Goal: Task Accomplishment & Management: Manage account settings

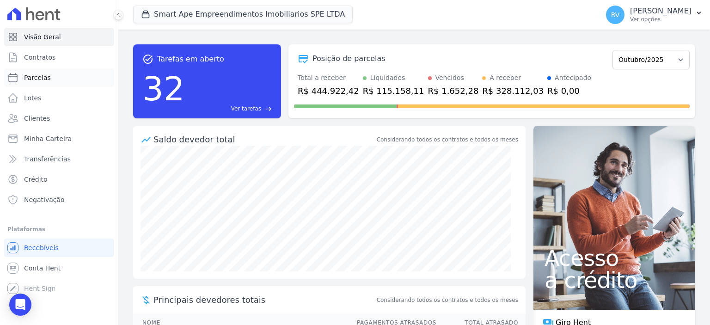
click at [57, 75] on link "Parcelas" at bounding box center [59, 77] width 110 height 18
select select
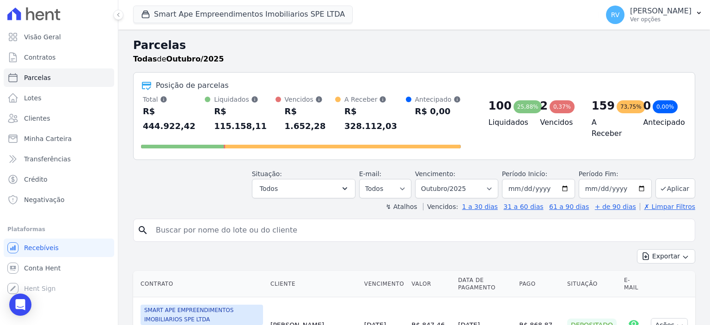
click at [267, 221] on input "search" at bounding box center [420, 230] width 541 height 18
type input "[PERSON_NAME]"
select select
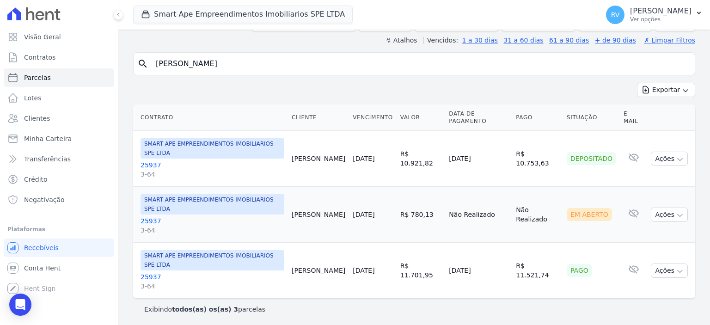
scroll to position [74, 0]
click at [668, 213] on button "Ações" at bounding box center [669, 214] width 37 height 14
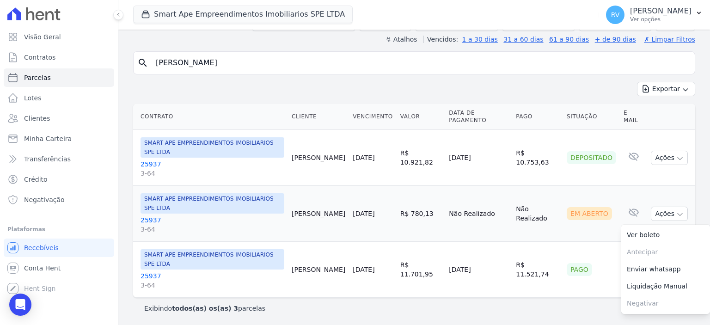
click at [146, 219] on link "25937 3-64" at bounding box center [212, 224] width 144 height 18
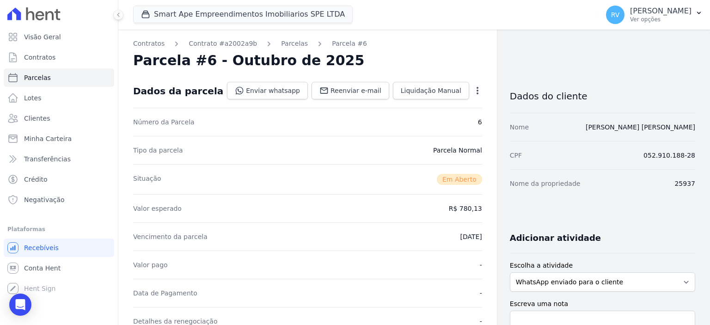
click at [473, 95] on icon "button" at bounding box center [477, 90] width 9 height 9
click at [442, 120] on link "Cancelar Cobrança" at bounding box center [437, 119] width 81 height 17
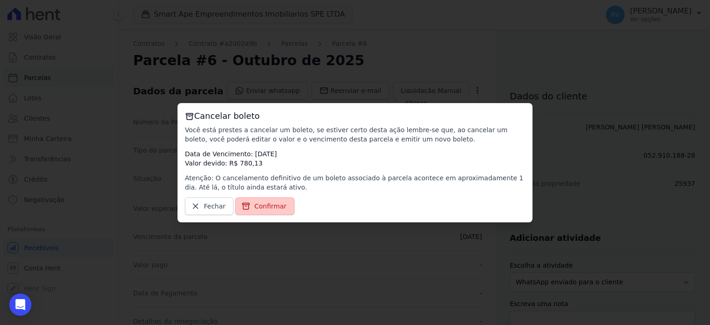
click at [263, 205] on span "Confirmar" at bounding box center [270, 205] width 32 height 9
